Goal: Information Seeking & Learning: Find specific fact

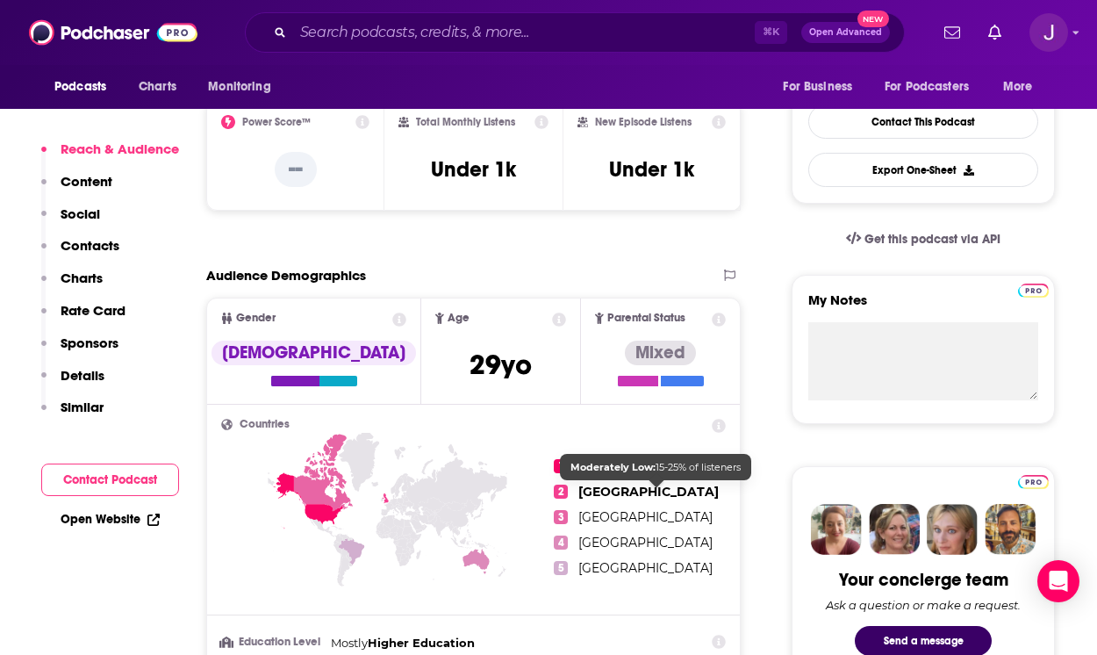
scroll to position [584, 0]
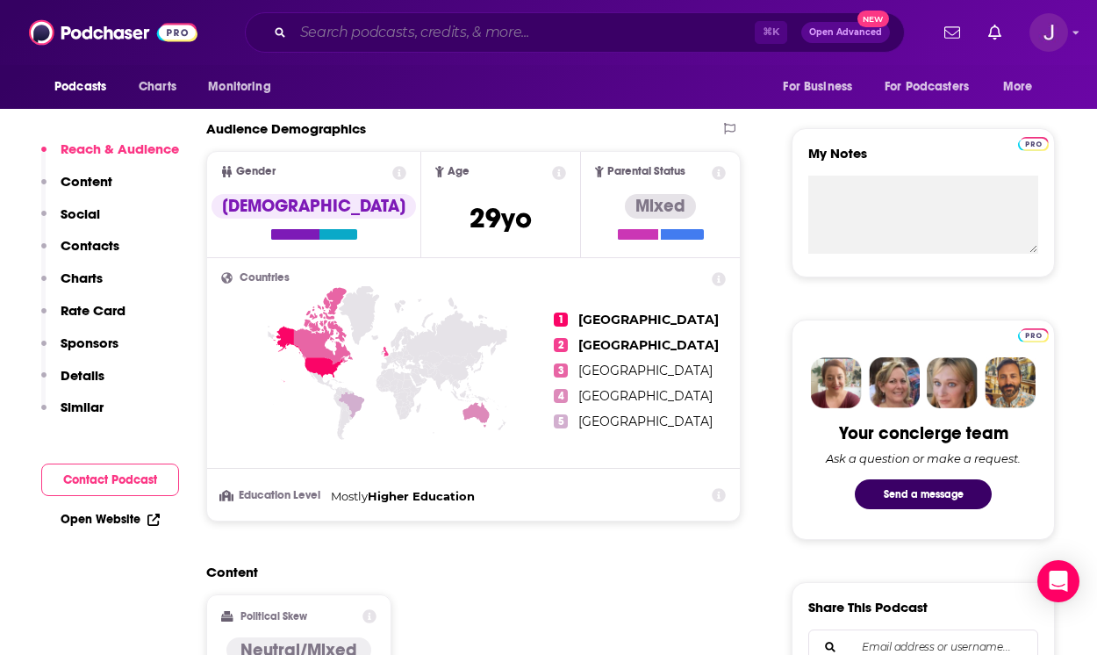
click at [420, 29] on input "Search podcasts, credits, & more..." at bounding box center [524, 32] width 462 height 28
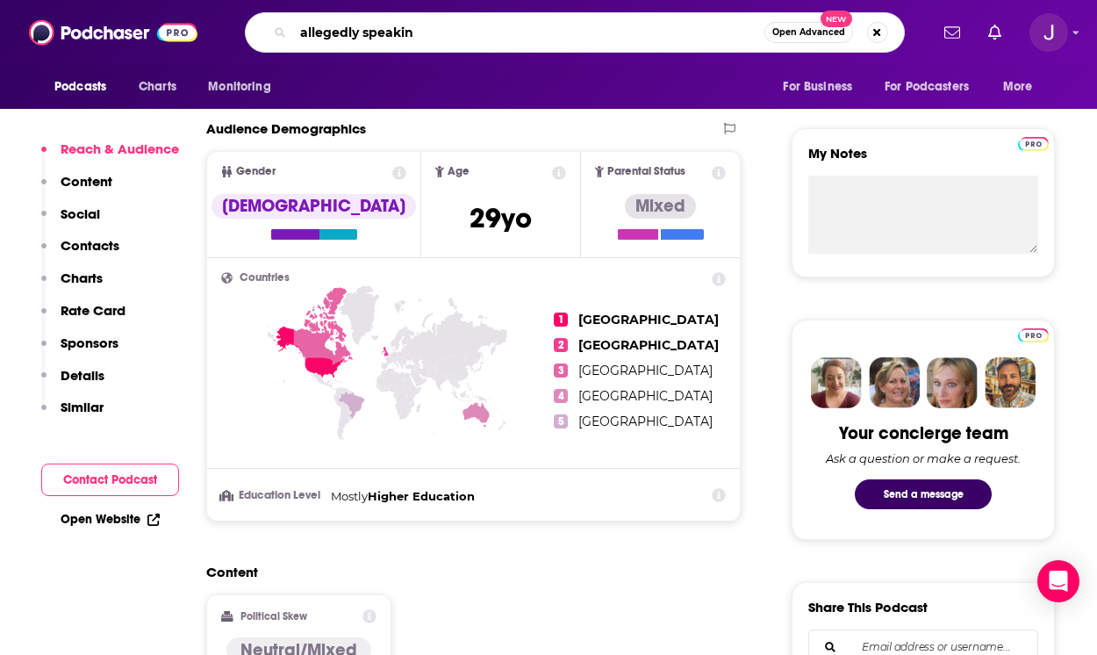
type input "allegedly speaking"
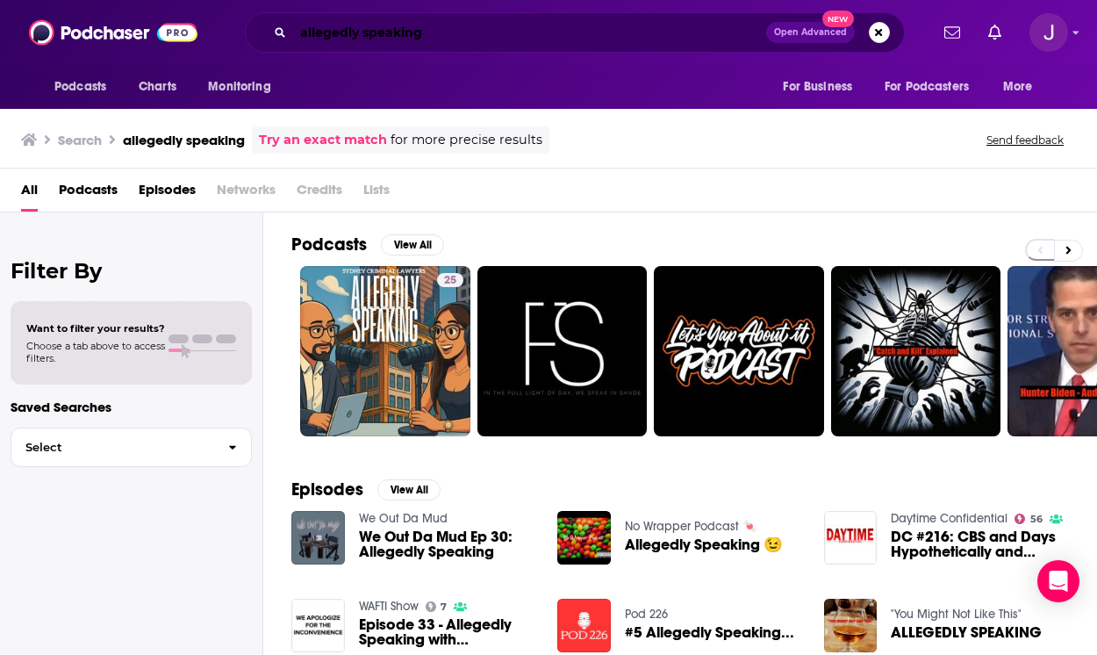
click at [484, 35] on input "allegedly speaking" at bounding box center [529, 32] width 473 height 28
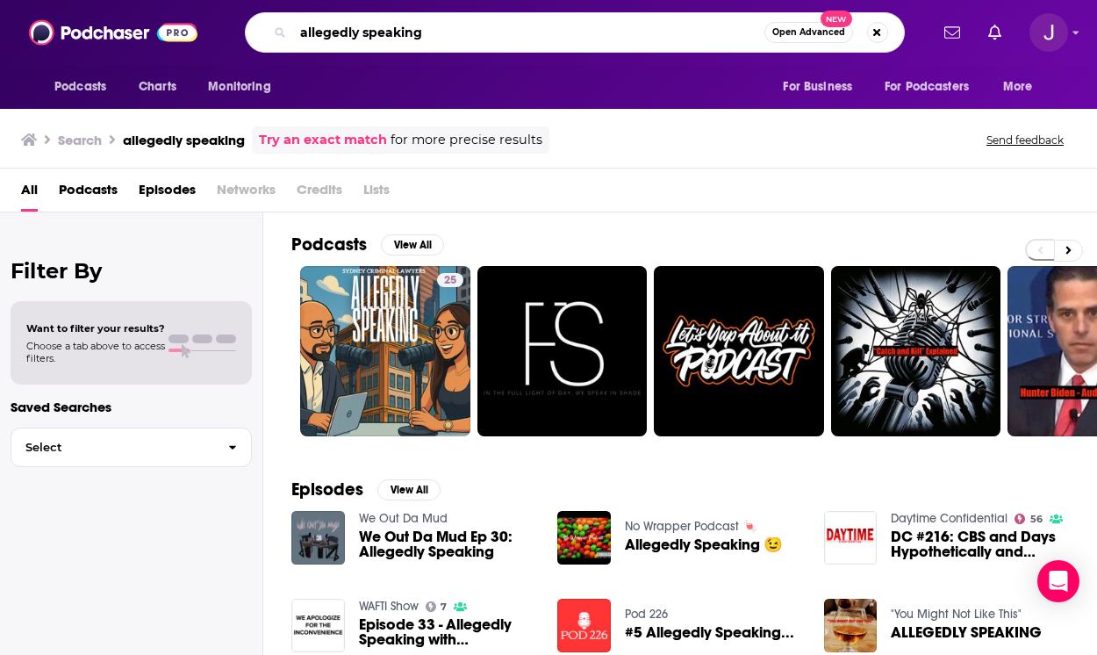
click at [484, 35] on input "allegedly speaking" at bounding box center [528, 32] width 471 height 28
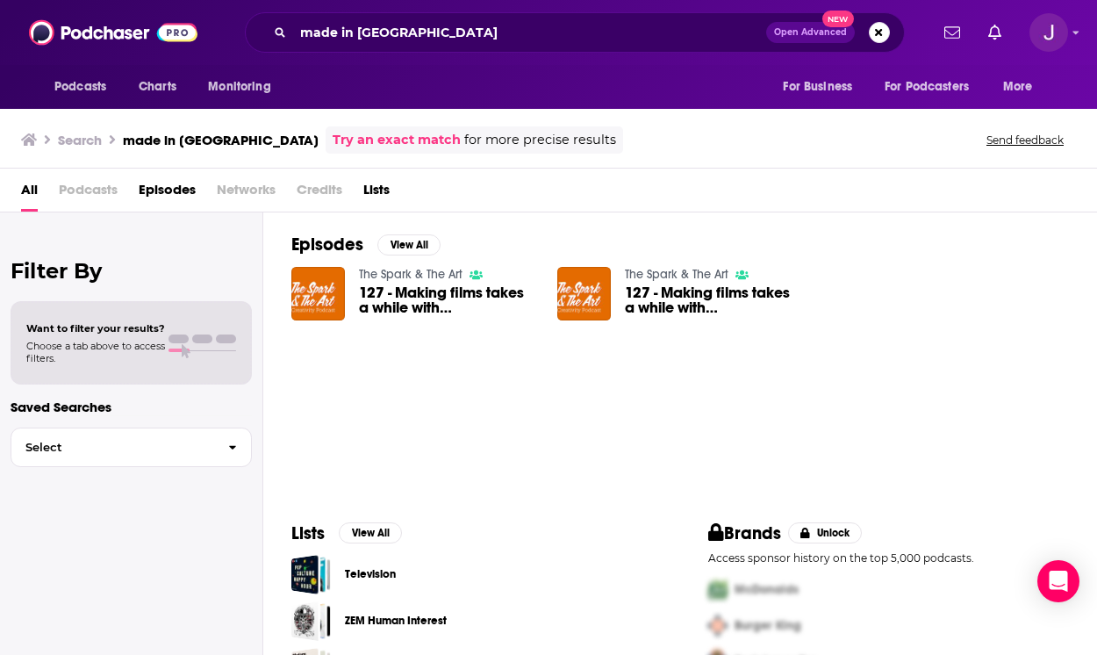
click at [99, 191] on span "Podcasts" at bounding box center [88, 194] width 59 height 36
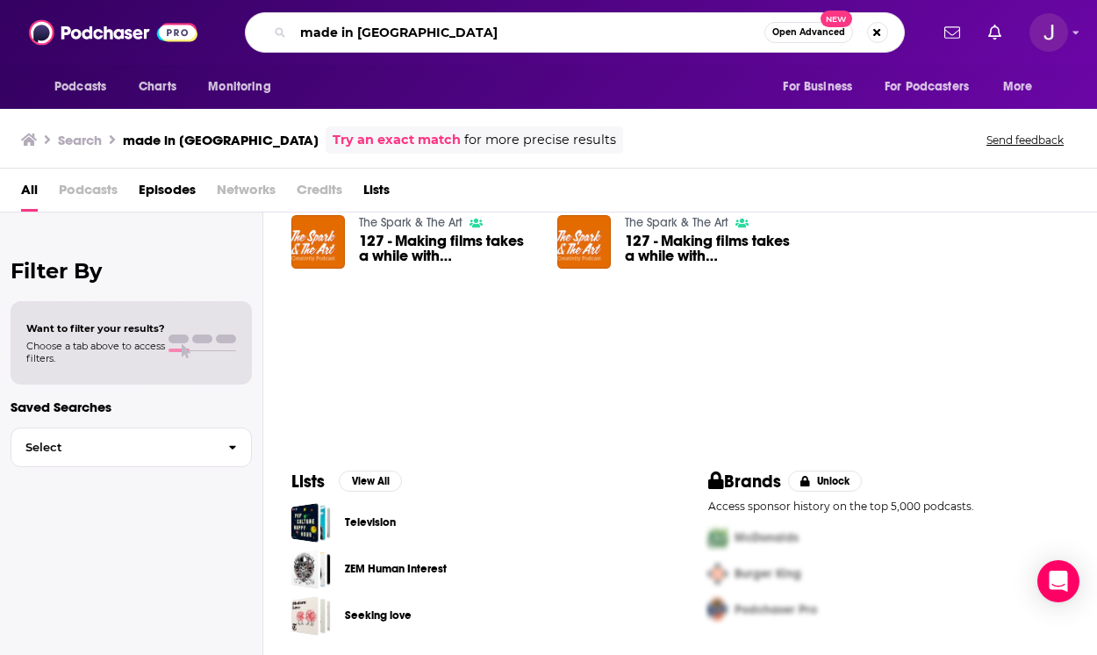
click at [335, 36] on input "made in [GEOGRAPHIC_DATA]" at bounding box center [528, 32] width 471 height 28
type input "making in [GEOGRAPHIC_DATA]"
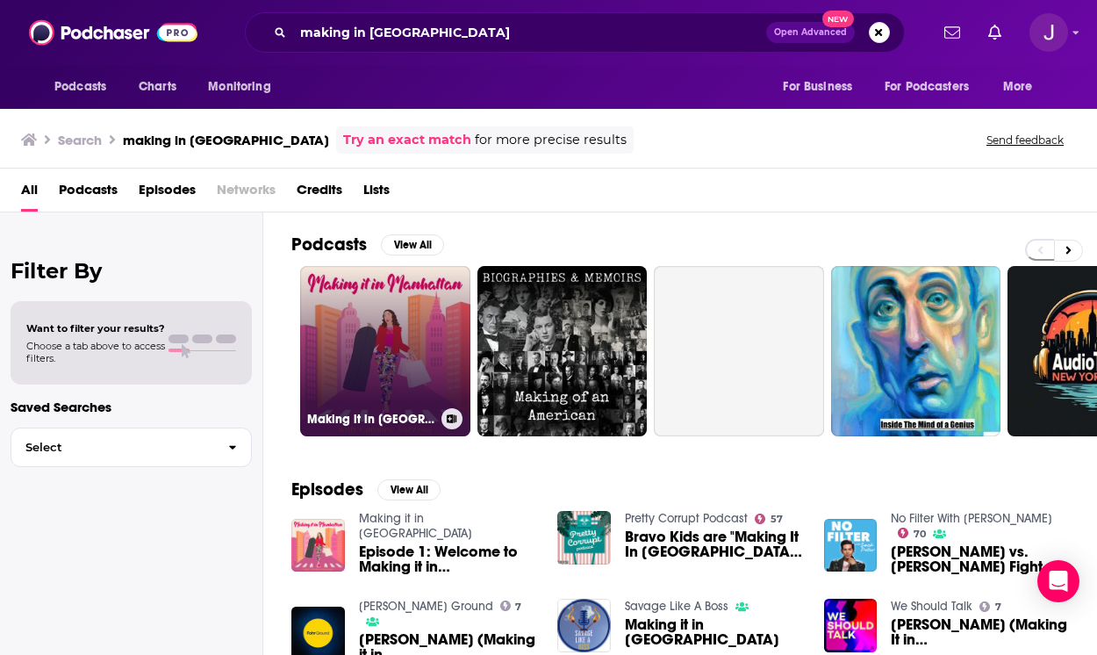
click at [386, 326] on link "Making it in [GEOGRAPHIC_DATA]" at bounding box center [385, 351] width 170 height 170
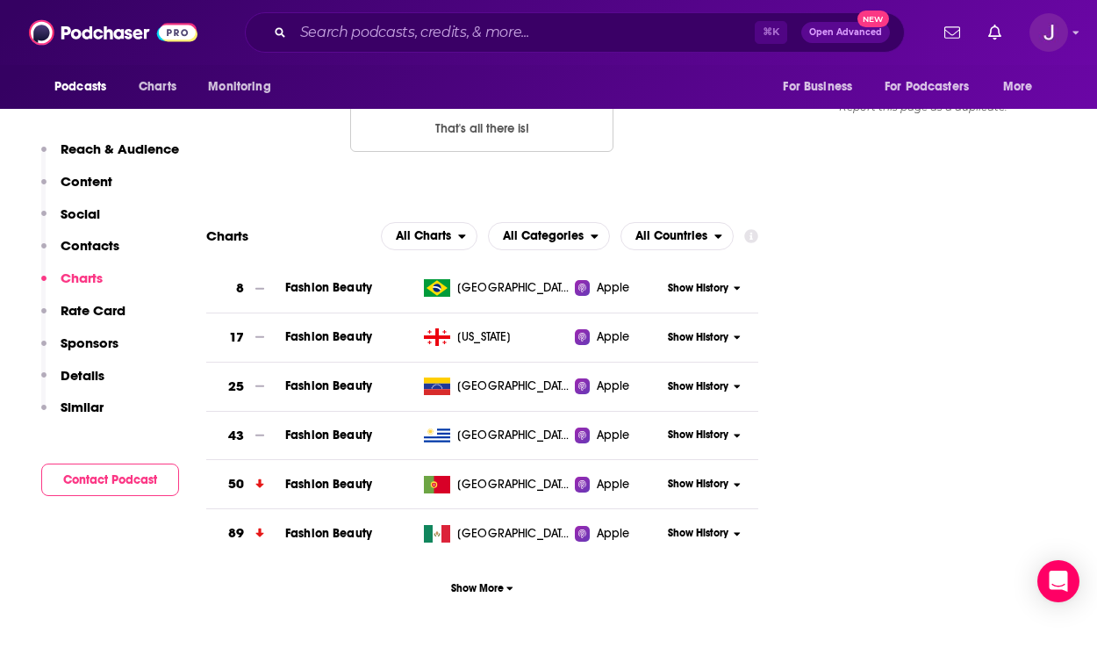
scroll to position [1581, 0]
